Goal: Understand process/instructions: Learn how to perform a task or action

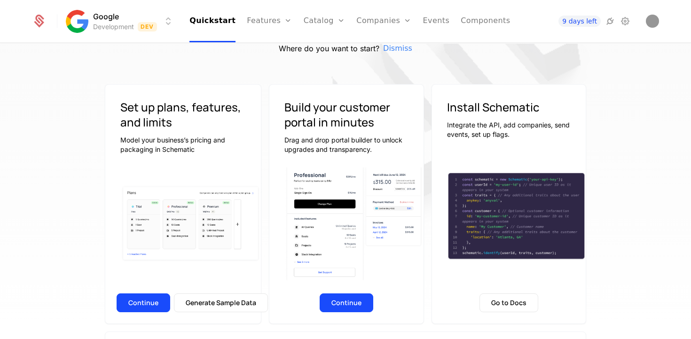
scroll to position [48, 0]
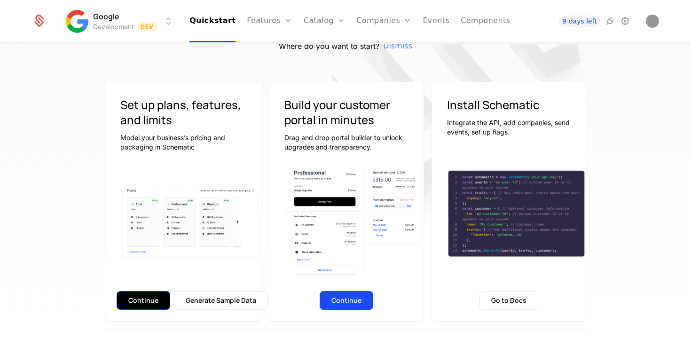
click at [143, 301] on button "Continue" at bounding box center [144, 300] width 54 height 19
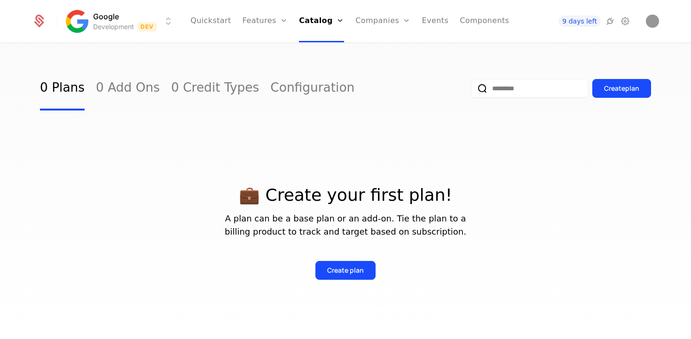
click at [584, 91] on input "email" at bounding box center [529, 88] width 117 height 19
click at [658, 156] on div "0 Plans 0 Add Ons 0 Credit Types Configuration Create plan 💼 Create your first …" at bounding box center [345, 194] width 691 height 301
